Goal: Task Accomplishment & Management: Manage account settings

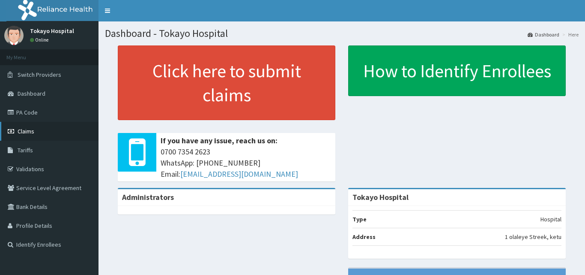
click at [32, 132] on span "Claims" at bounding box center [26, 131] width 17 height 8
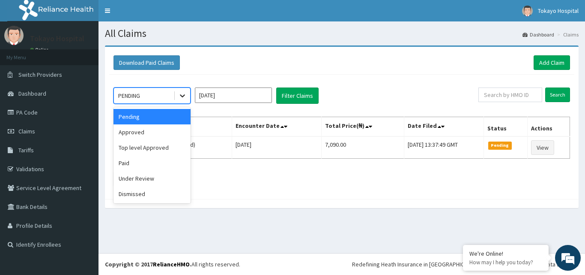
click at [183, 94] on icon at bounding box center [182, 95] width 9 height 9
click at [150, 145] on div "Top level Approved" at bounding box center [152, 147] width 77 height 15
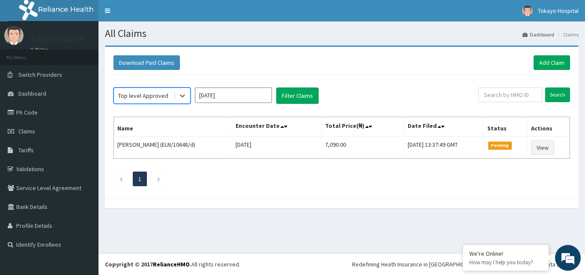
click at [246, 96] on input "Aug 2025" at bounding box center [233, 94] width 77 height 15
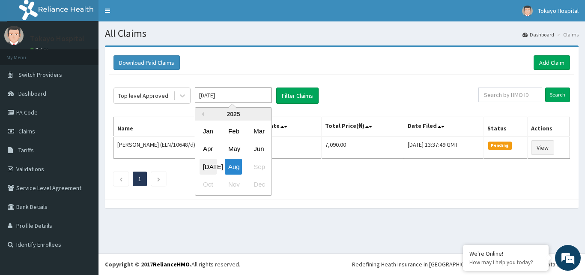
click at [210, 165] on div "Jul" at bounding box center [208, 167] width 17 height 16
type input "Jul 2025"
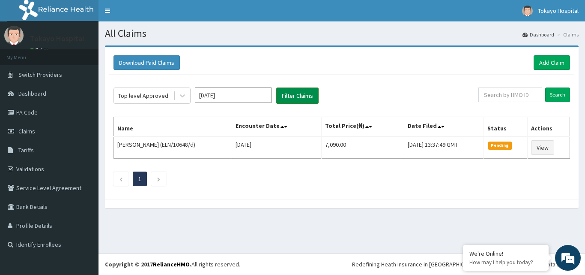
click at [290, 90] on button "Filter Claims" at bounding box center [297, 95] width 42 height 16
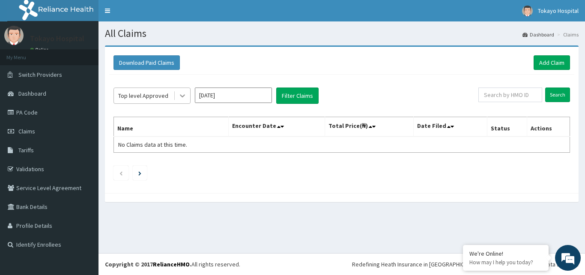
click at [184, 95] on icon at bounding box center [182, 96] width 5 height 3
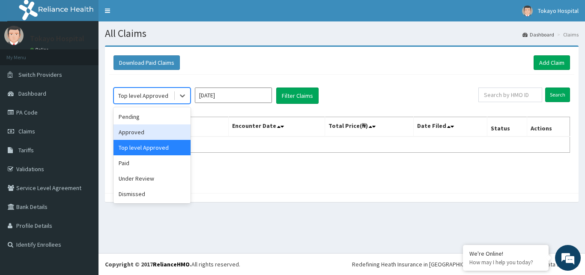
click at [143, 135] on div "Approved" at bounding box center [152, 131] width 77 height 15
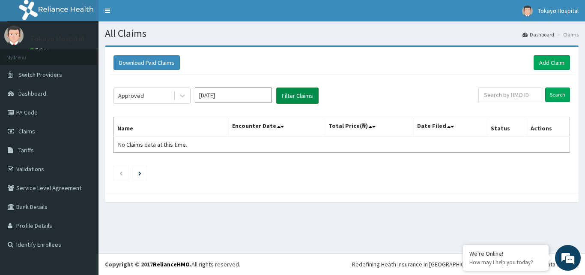
click at [289, 93] on button "Filter Claims" at bounding box center [297, 95] width 42 height 16
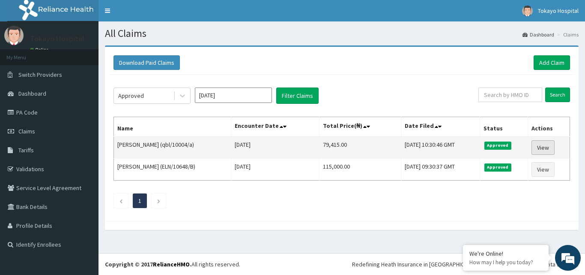
click at [548, 145] on link "View" at bounding box center [543, 147] width 23 height 15
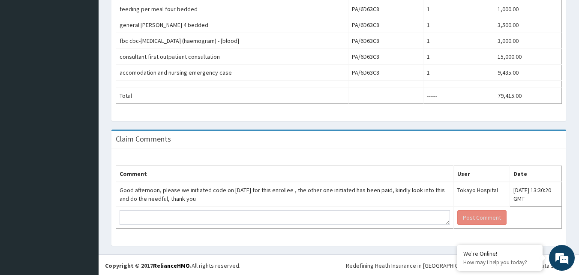
scroll to position [479, 0]
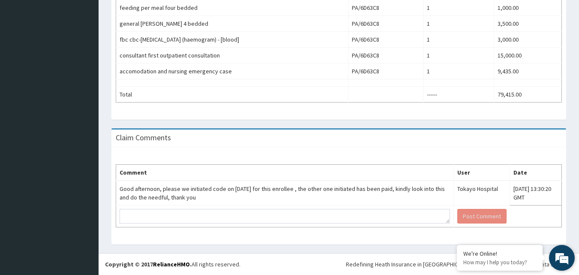
click at [565, 250] on em at bounding box center [561, 257] width 23 height 23
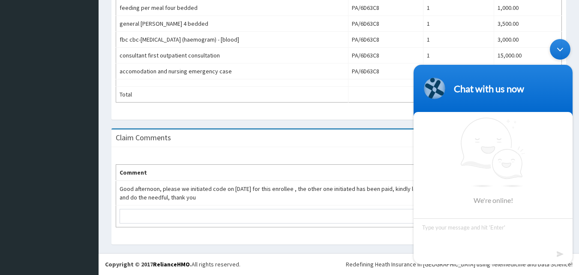
scroll to position [0, 0]
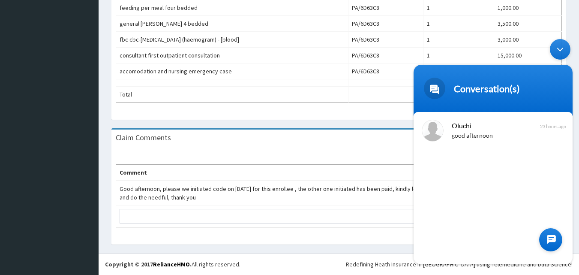
click at [550, 230] on div at bounding box center [550, 239] width 23 height 23
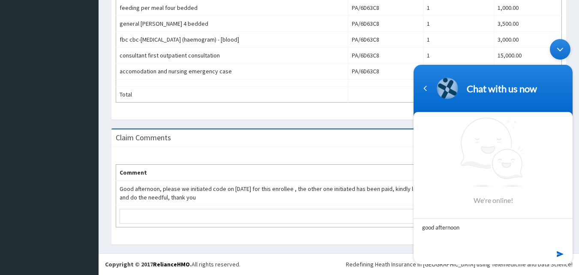
type textarea "good afternoon"
click at [558, 254] on em at bounding box center [561, 254] width 8 height 12
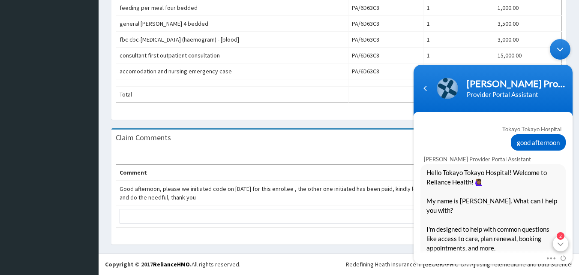
click at [562, 234] on em "2" at bounding box center [561, 236] width 8 height 8
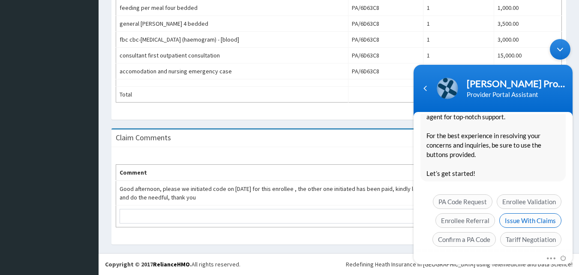
click at [537, 213] on span "Issue With Claims" at bounding box center [530, 220] width 62 height 15
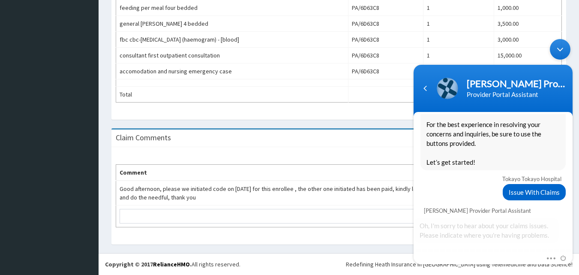
scroll to position [204, 0]
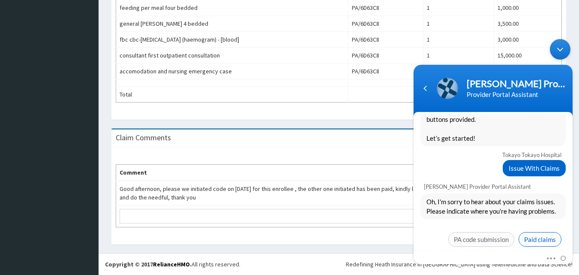
click at [542, 232] on span "Paid claims" at bounding box center [540, 239] width 43 height 15
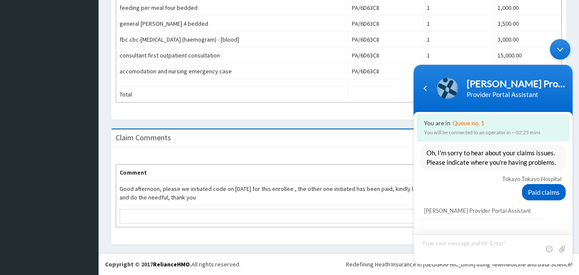
scroll to position [345, 0]
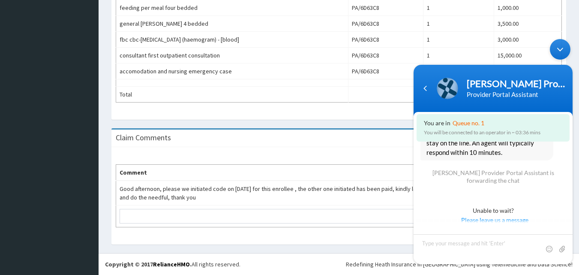
click at [560, 49] on div "Minimize live chat window" at bounding box center [560, 49] width 21 height 21
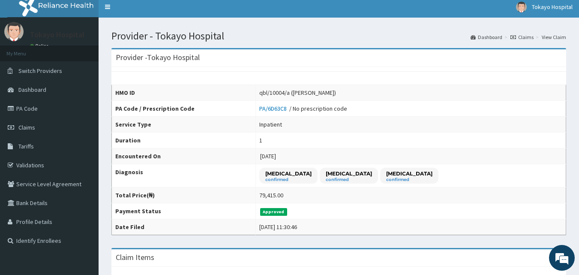
scroll to position [0, 0]
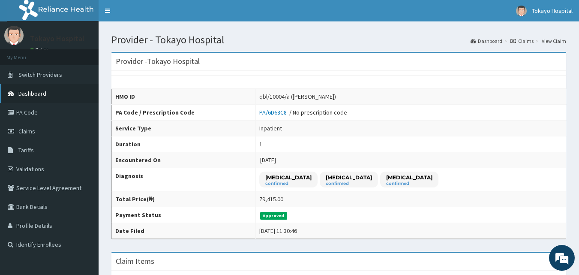
click at [34, 90] on span "Dashboard" at bounding box center [32, 94] width 28 height 8
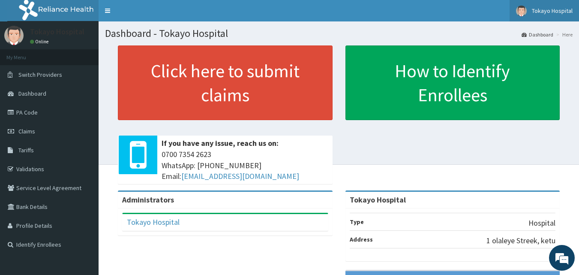
click at [522, 6] on img at bounding box center [521, 11] width 11 height 11
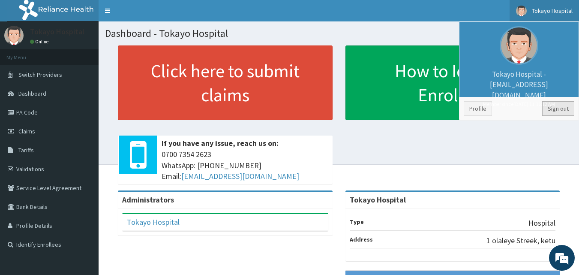
click at [559, 107] on link "Sign out" at bounding box center [558, 108] width 32 height 15
